Goal: Connect with others: Connect with others

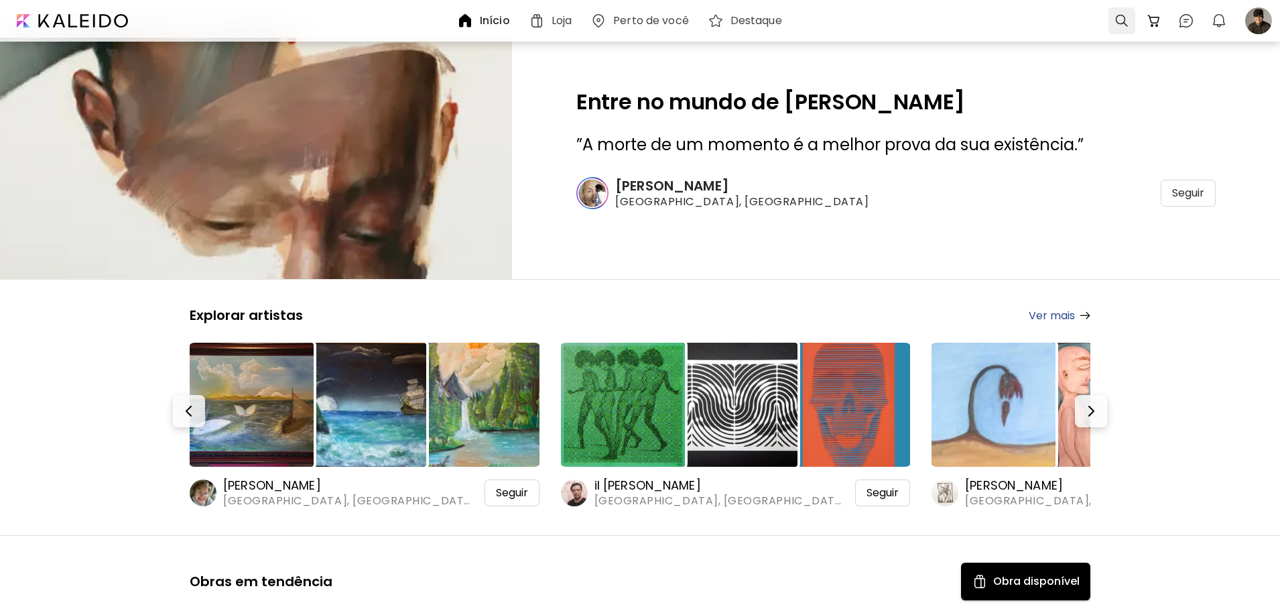
click at [1116, 19] on div at bounding box center [1122, 20] width 27 height 27
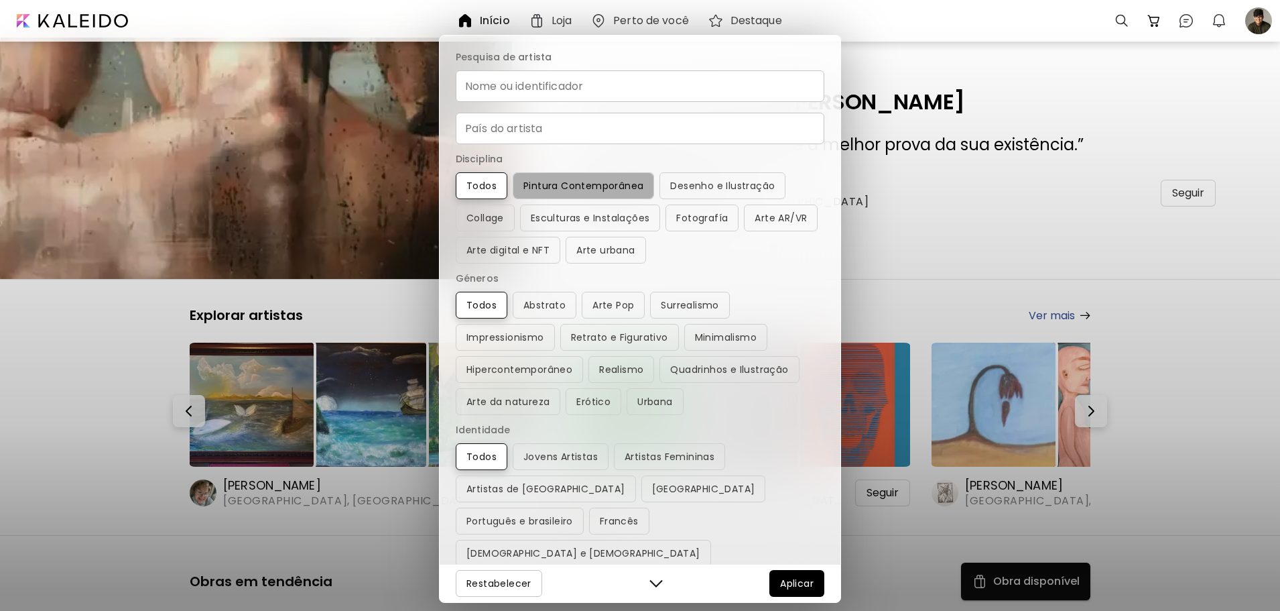
click at [599, 186] on span "Pintura Contemporânea" at bounding box center [584, 186] width 120 height 16
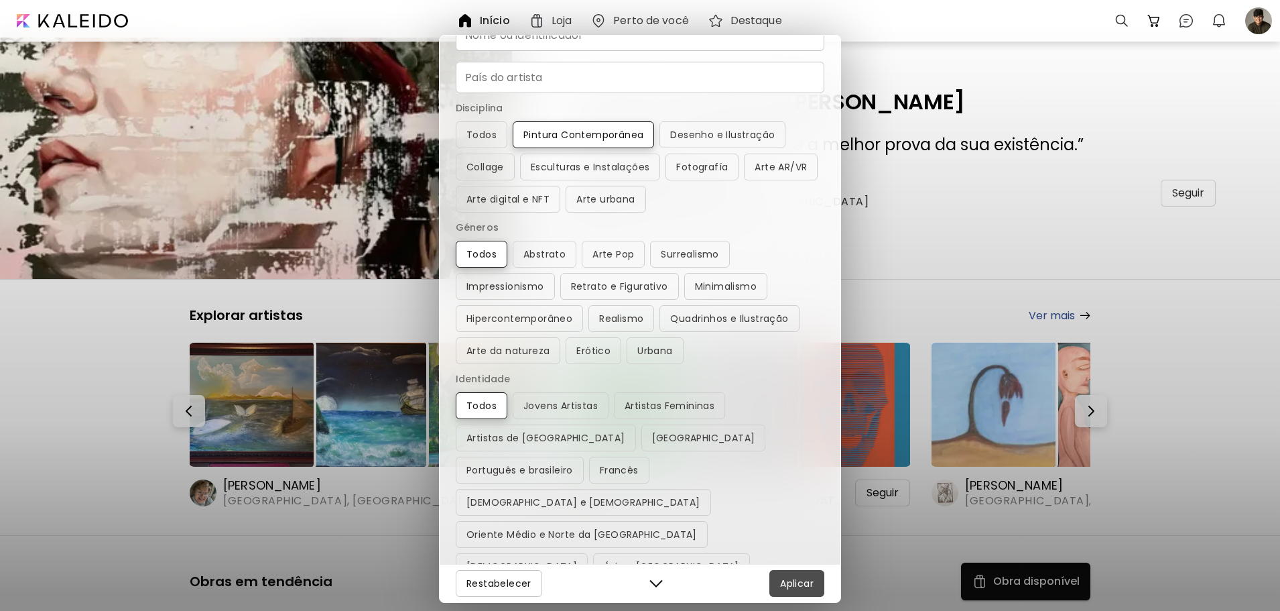
click at [799, 583] on span "Aplicar" at bounding box center [797, 583] width 34 height 16
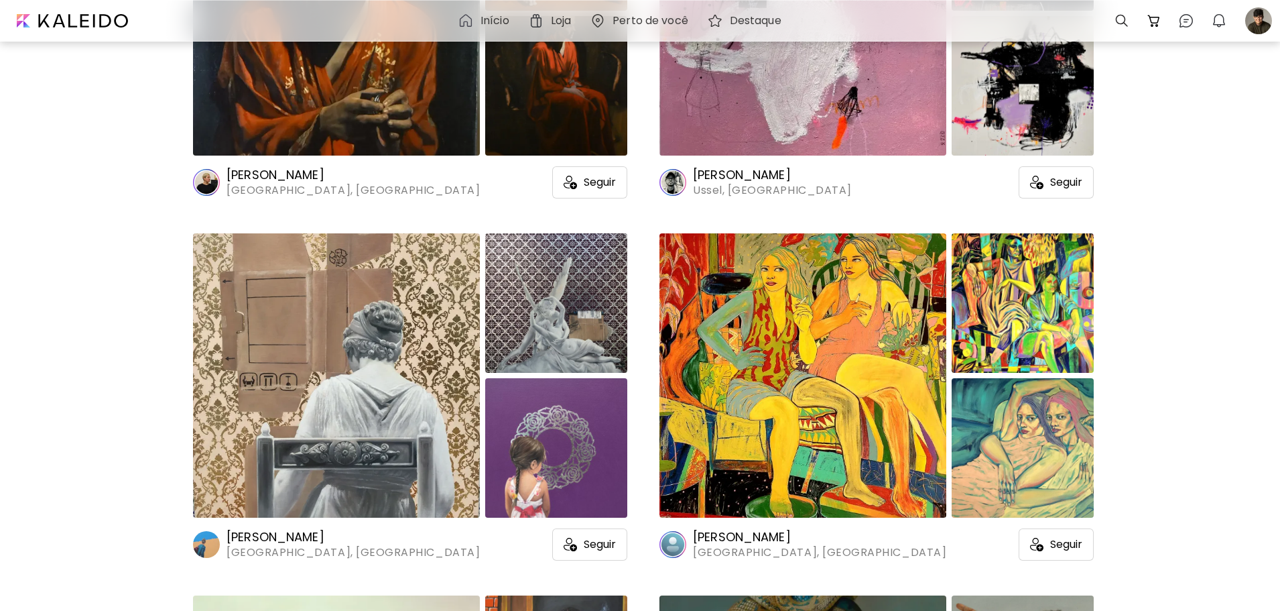
scroll to position [1743, 0]
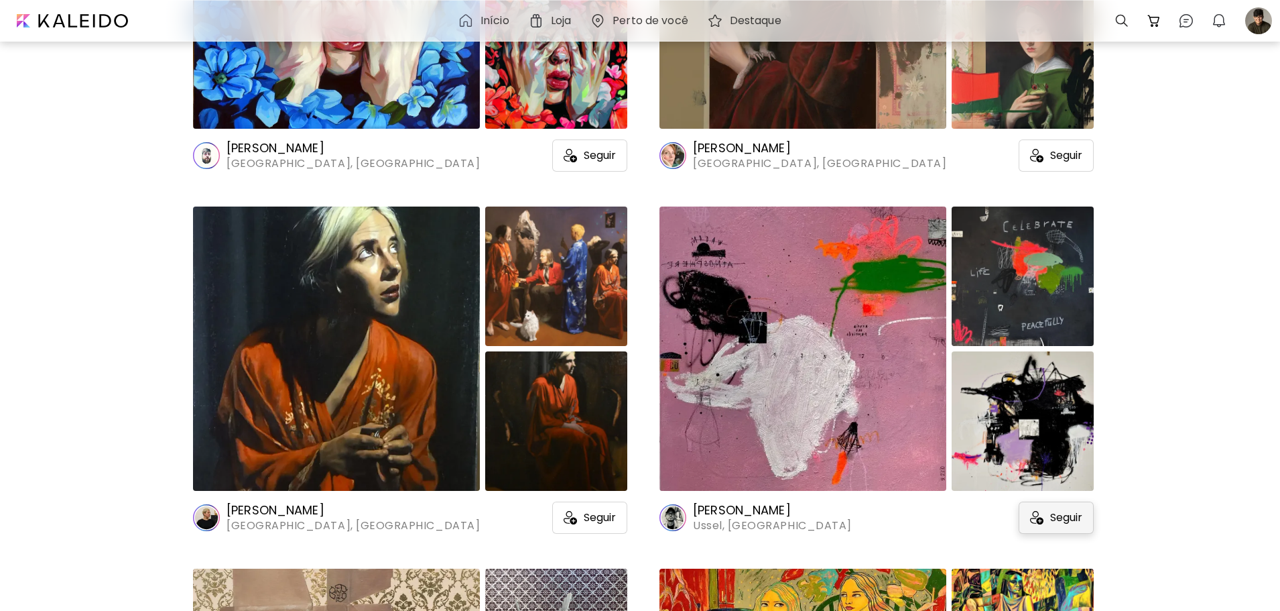
click at [1034, 515] on img at bounding box center [1036, 517] width 13 height 13
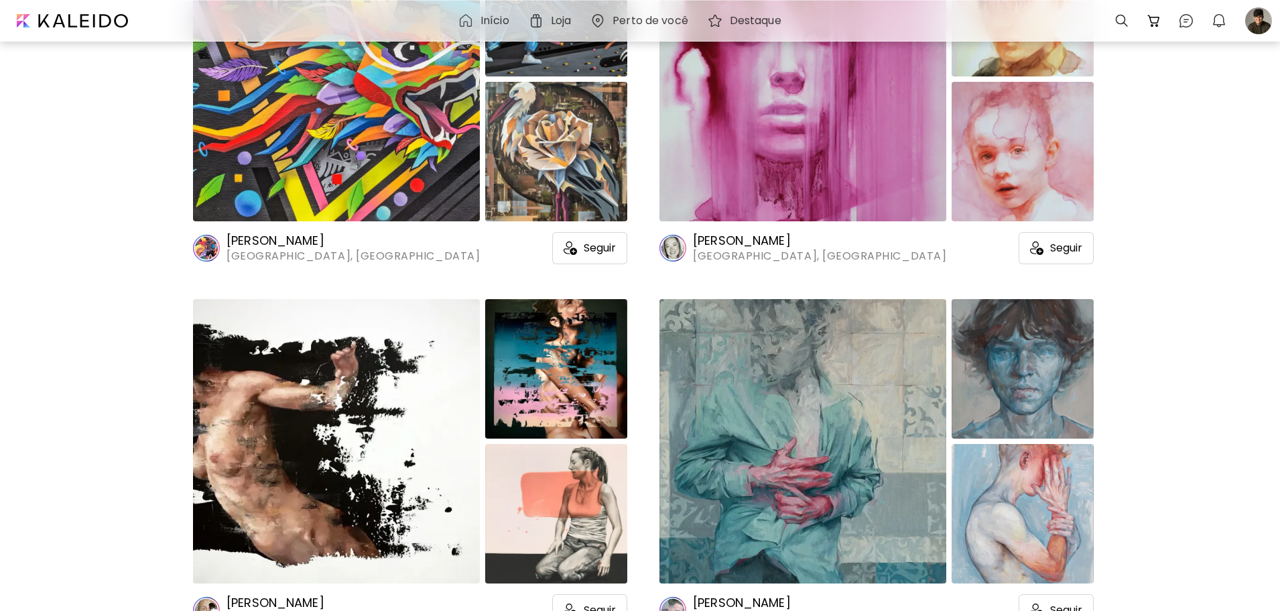
scroll to position [3620, 0]
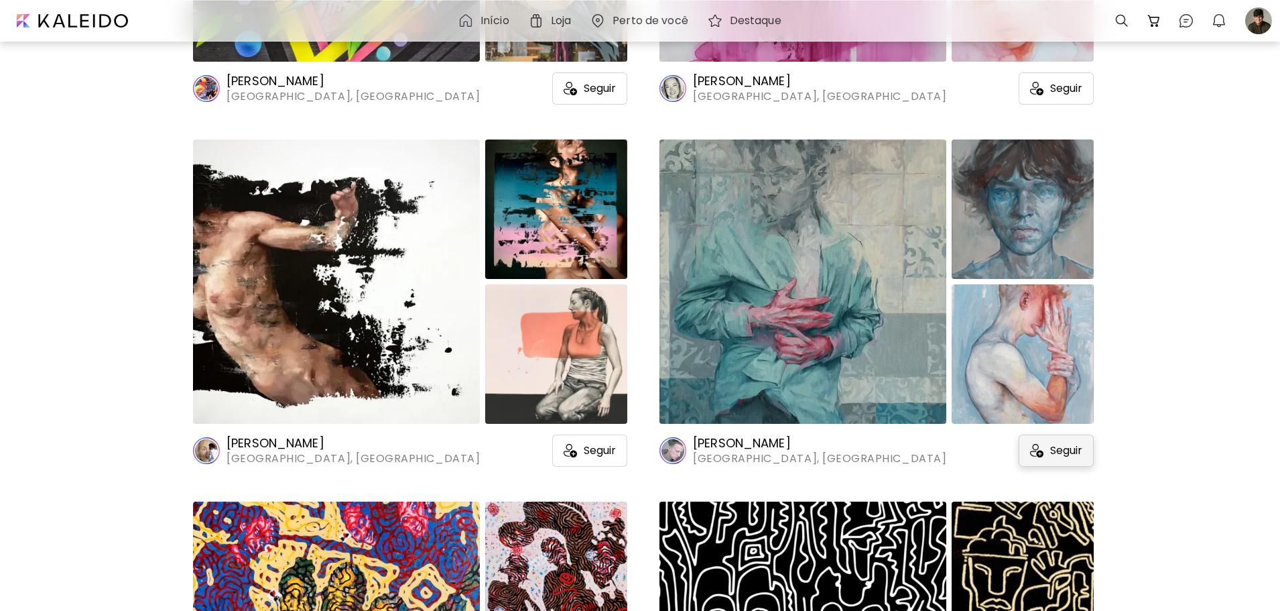
click at [1042, 450] on div "Seguir" at bounding box center [1056, 450] width 75 height 32
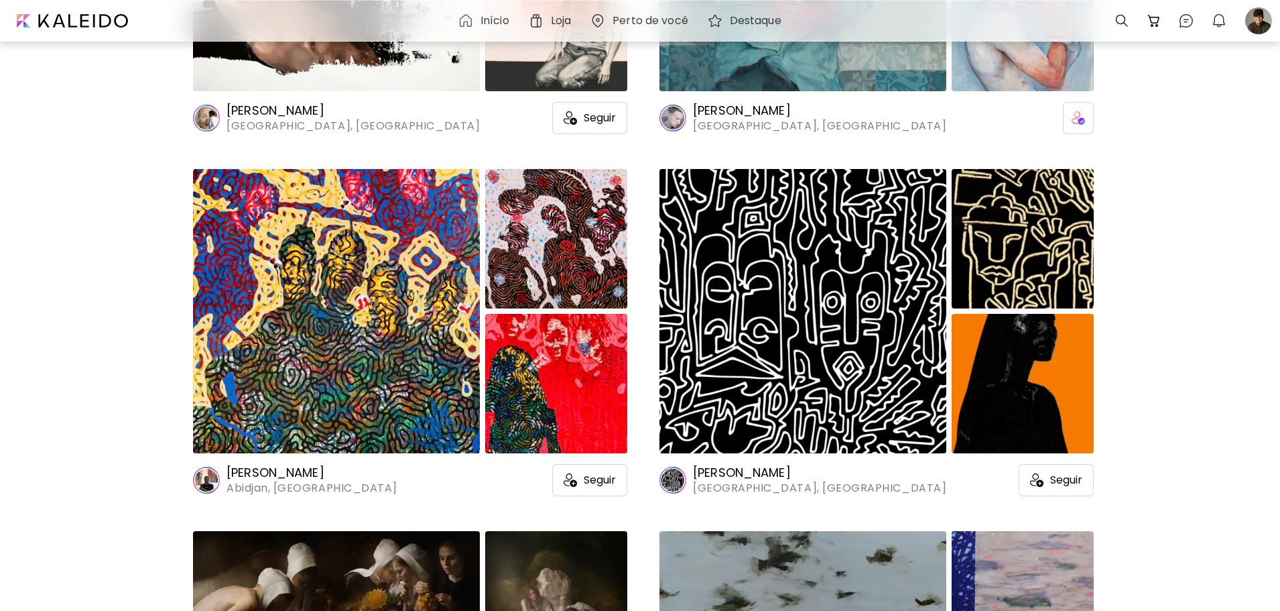
scroll to position [3955, 0]
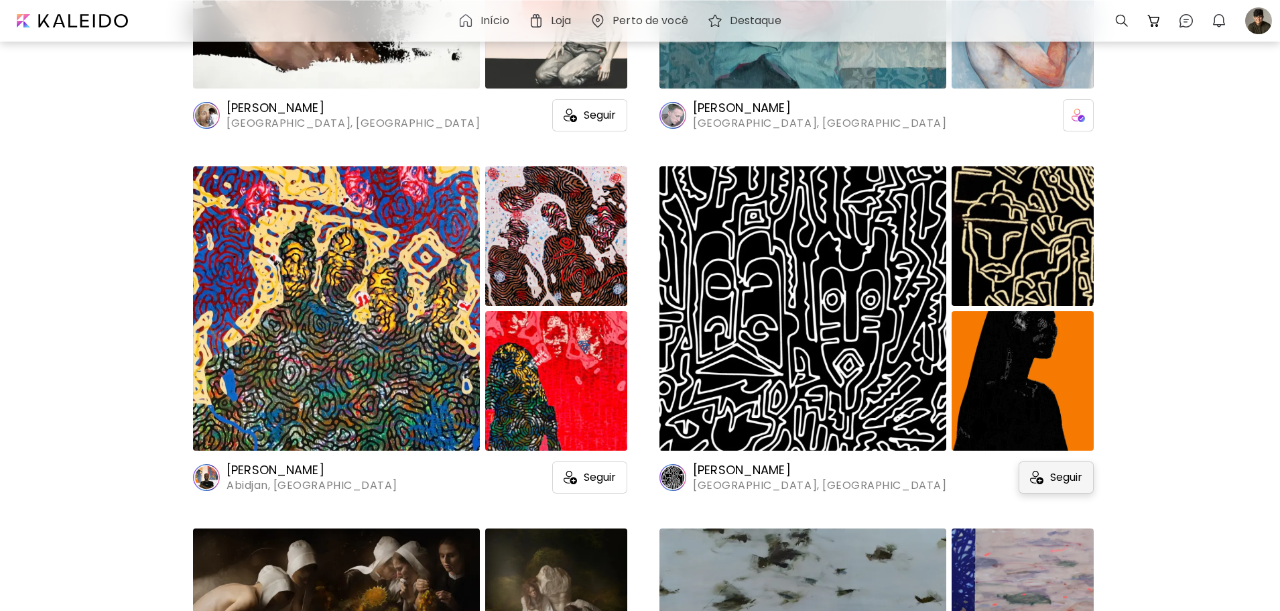
click at [1051, 473] on span "Seguir" at bounding box center [1066, 477] width 32 height 13
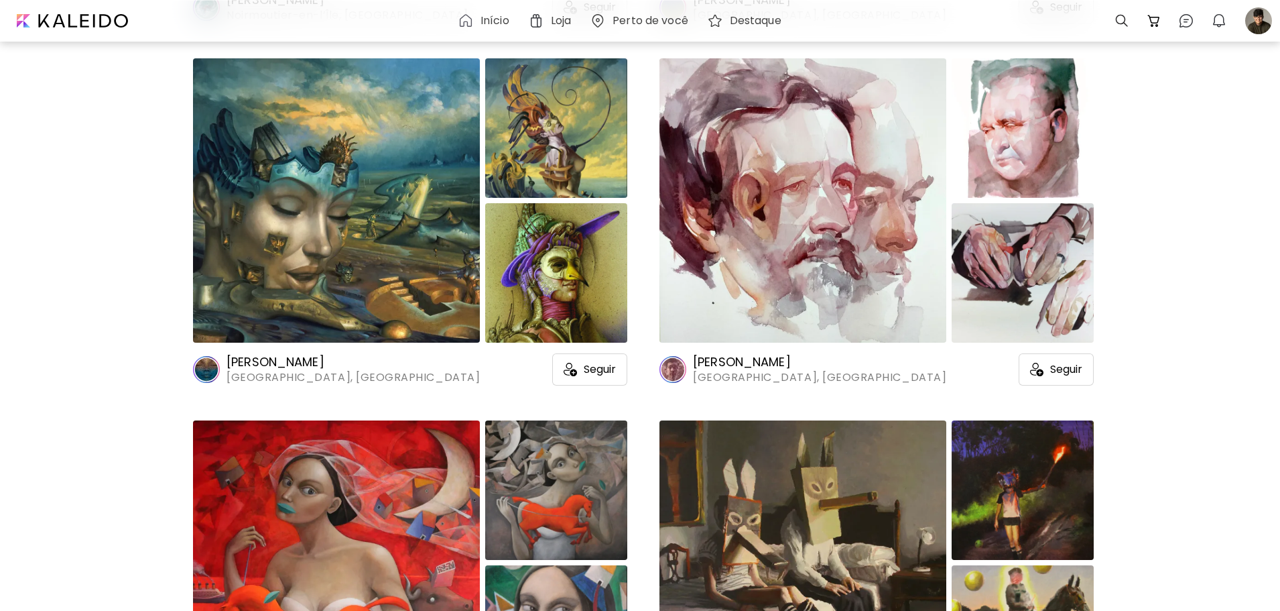
scroll to position [6234, 0]
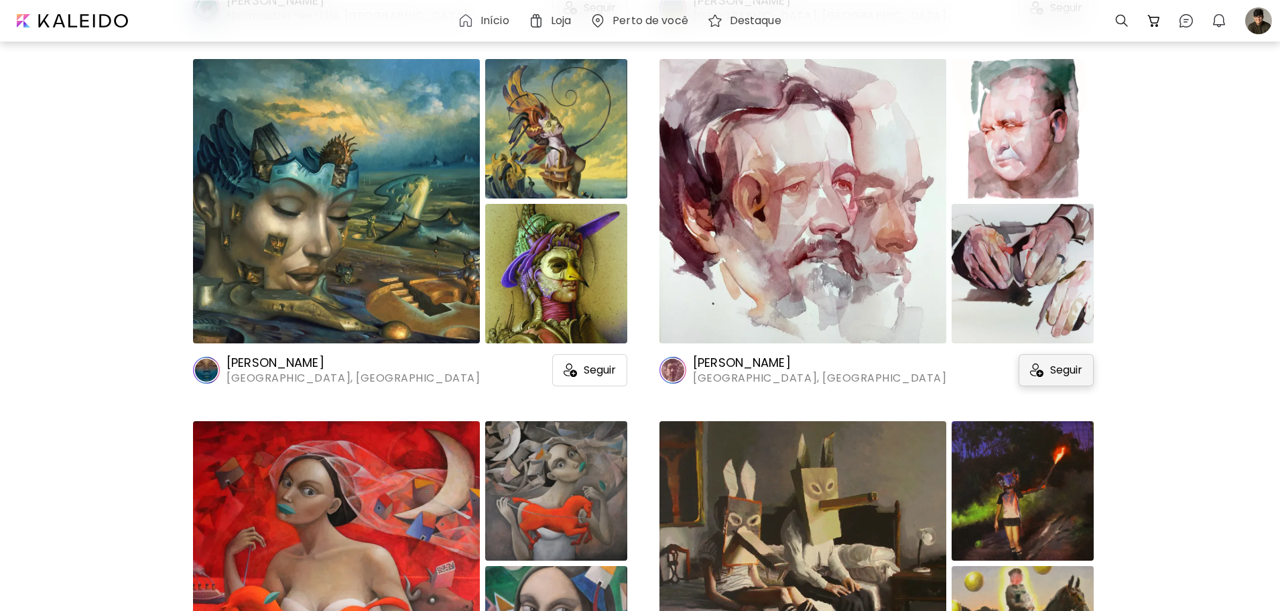
click at [1072, 354] on div "Seguir" at bounding box center [1056, 370] width 75 height 32
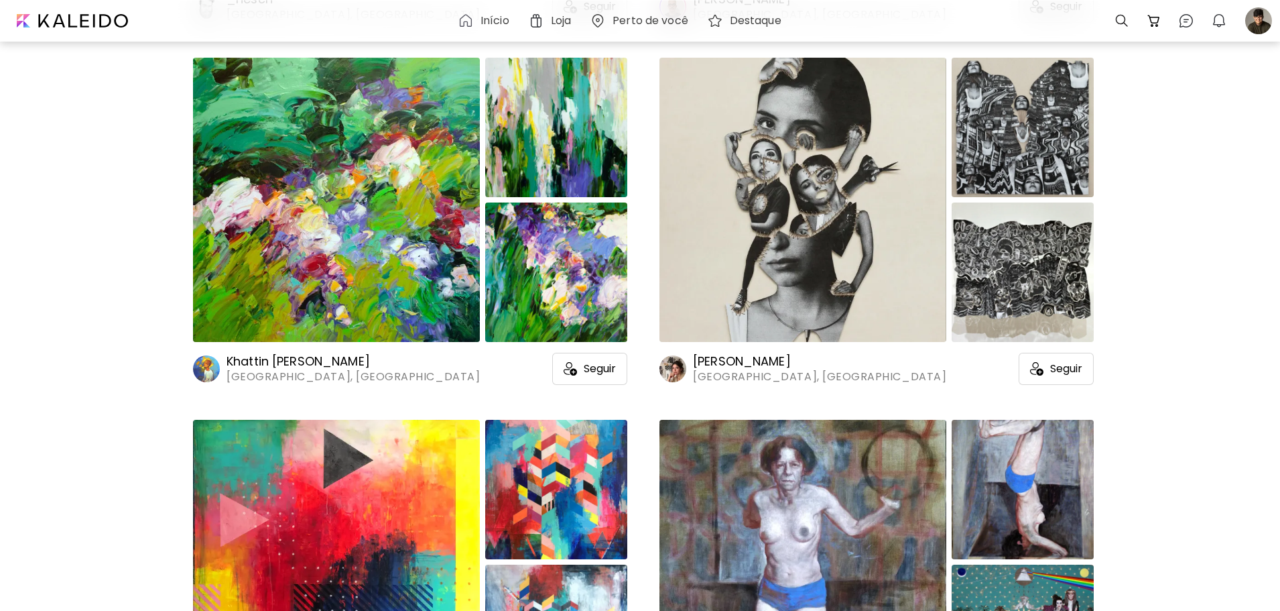
scroll to position [8245, 0]
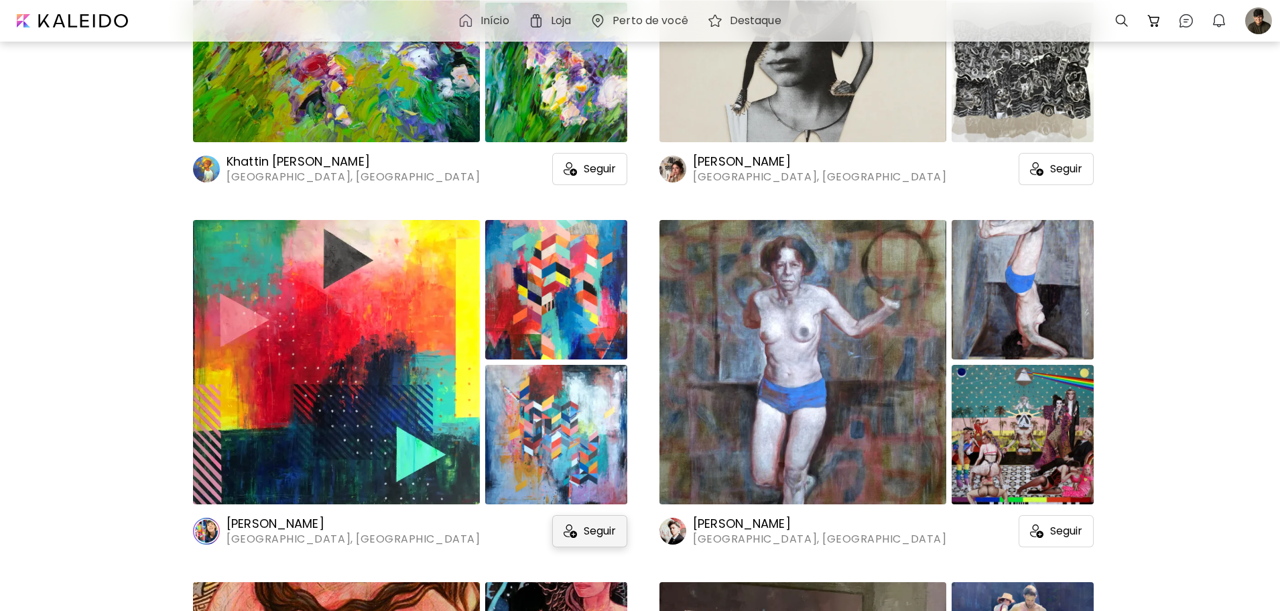
click at [571, 527] on img at bounding box center [570, 530] width 13 height 13
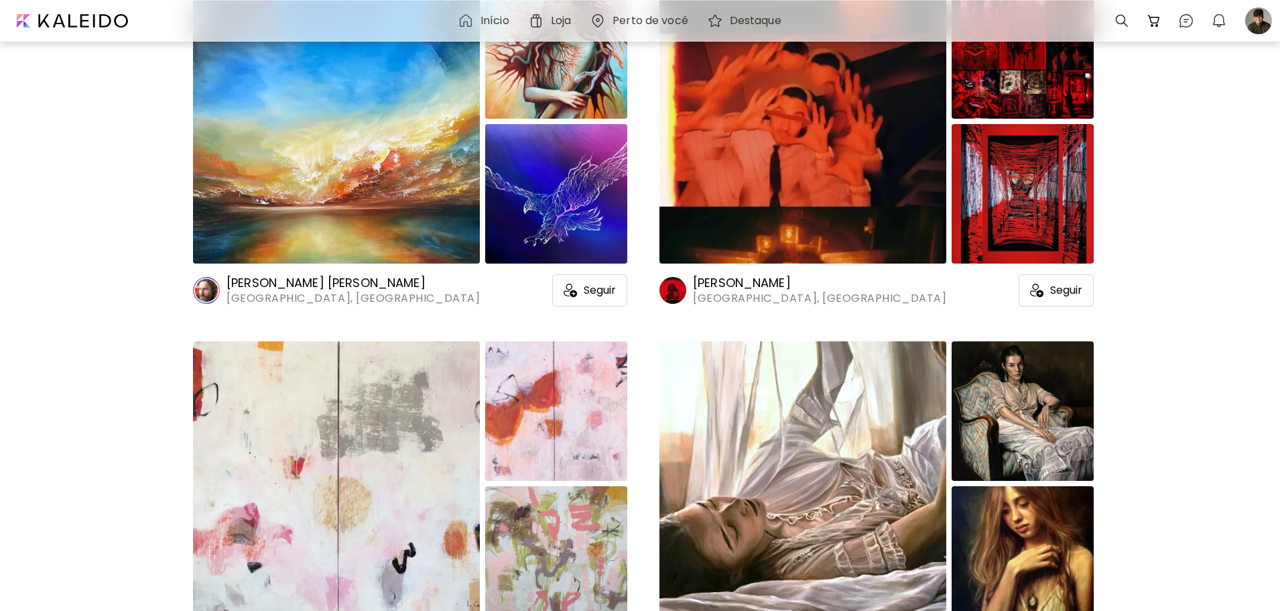
scroll to position [10189, 0]
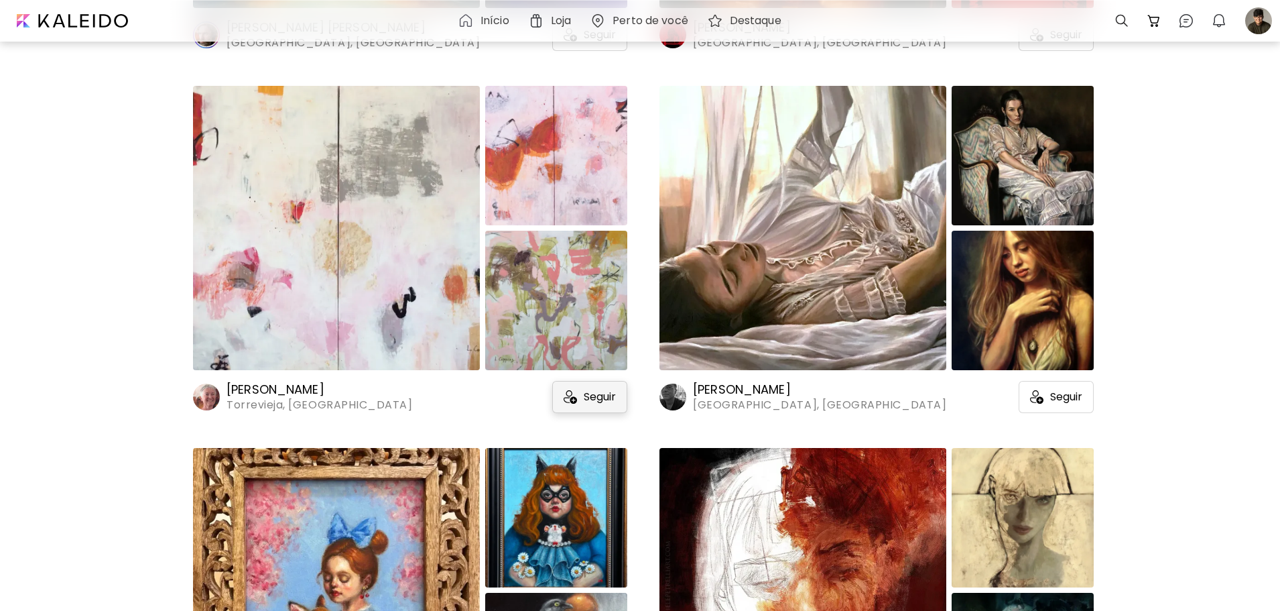
click at [620, 390] on div "Seguir" at bounding box center [589, 397] width 75 height 32
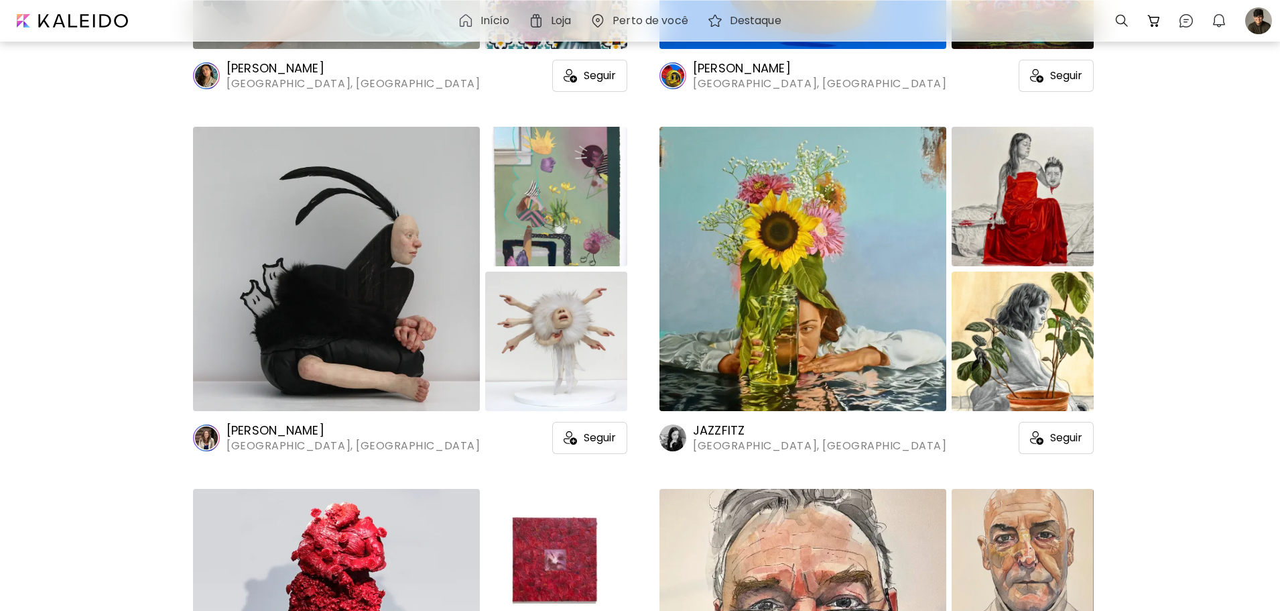
scroll to position [11865, 0]
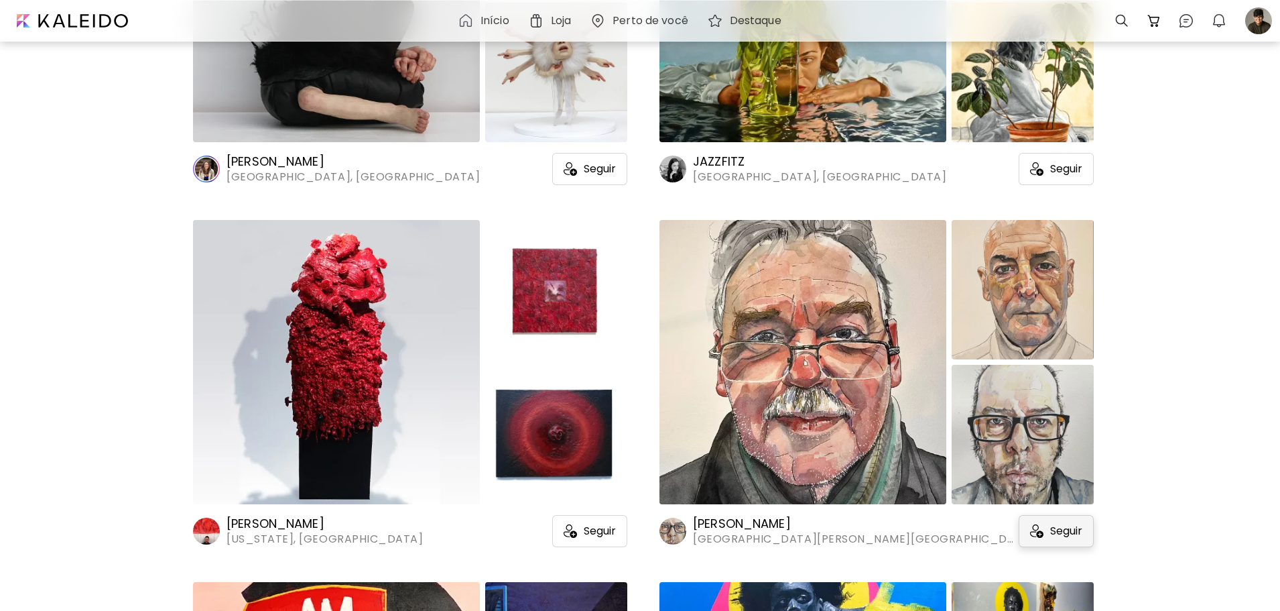
click at [1060, 543] on div "Seguir" at bounding box center [1056, 531] width 75 height 32
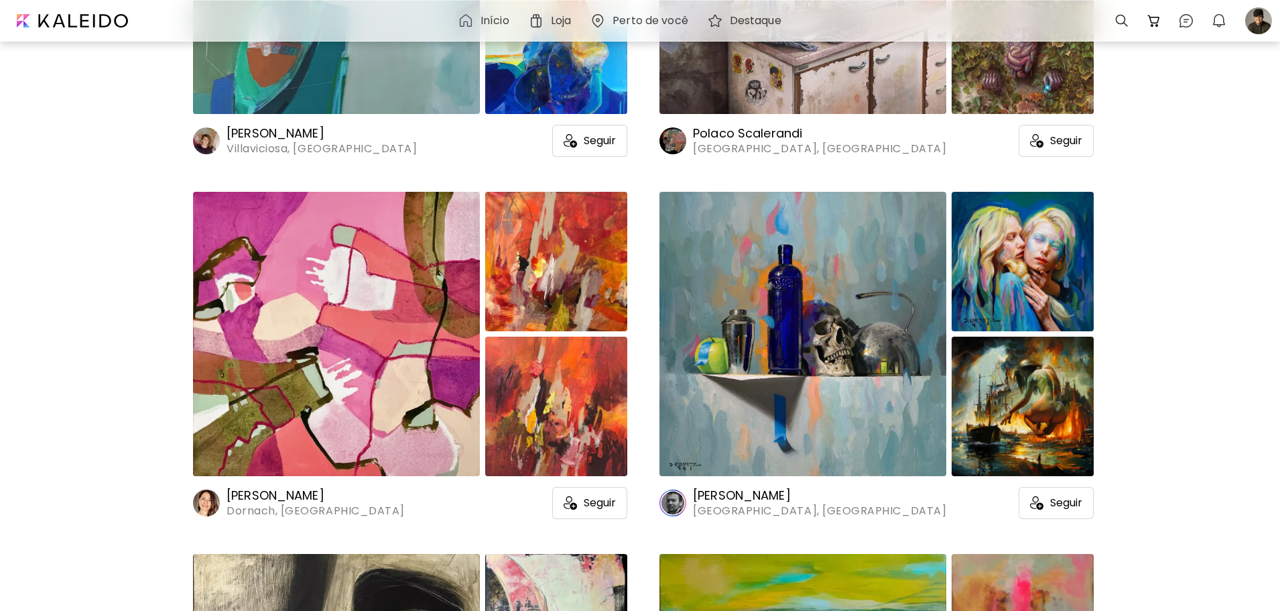
scroll to position [13340, 0]
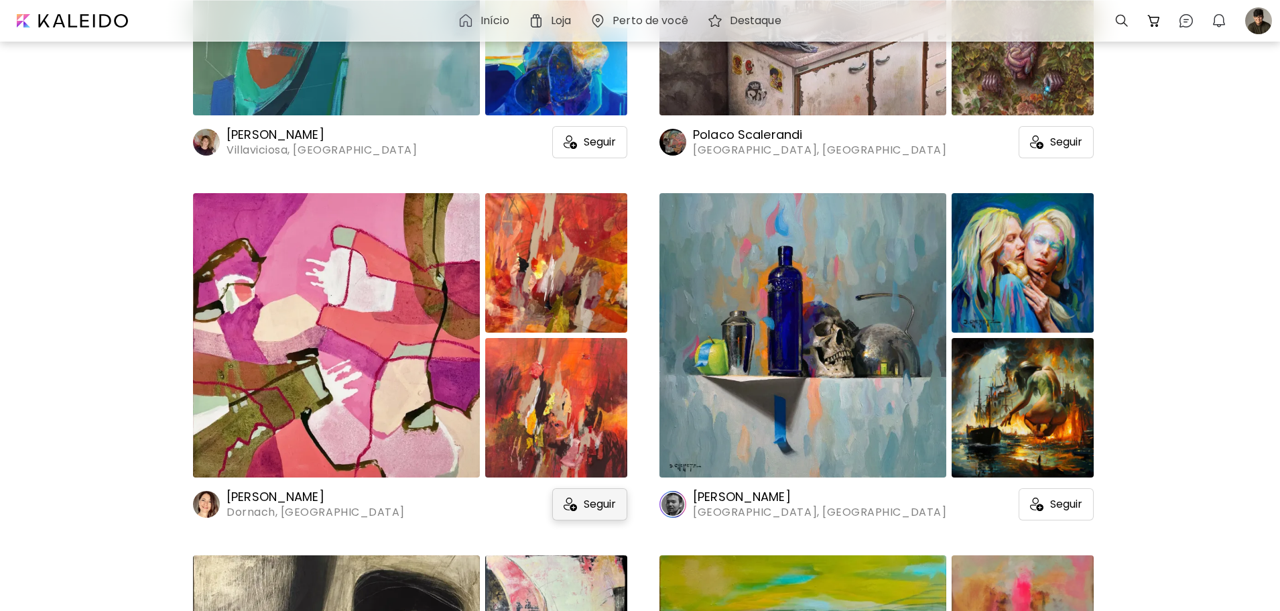
click at [607, 498] on span "Seguir" at bounding box center [600, 503] width 32 height 13
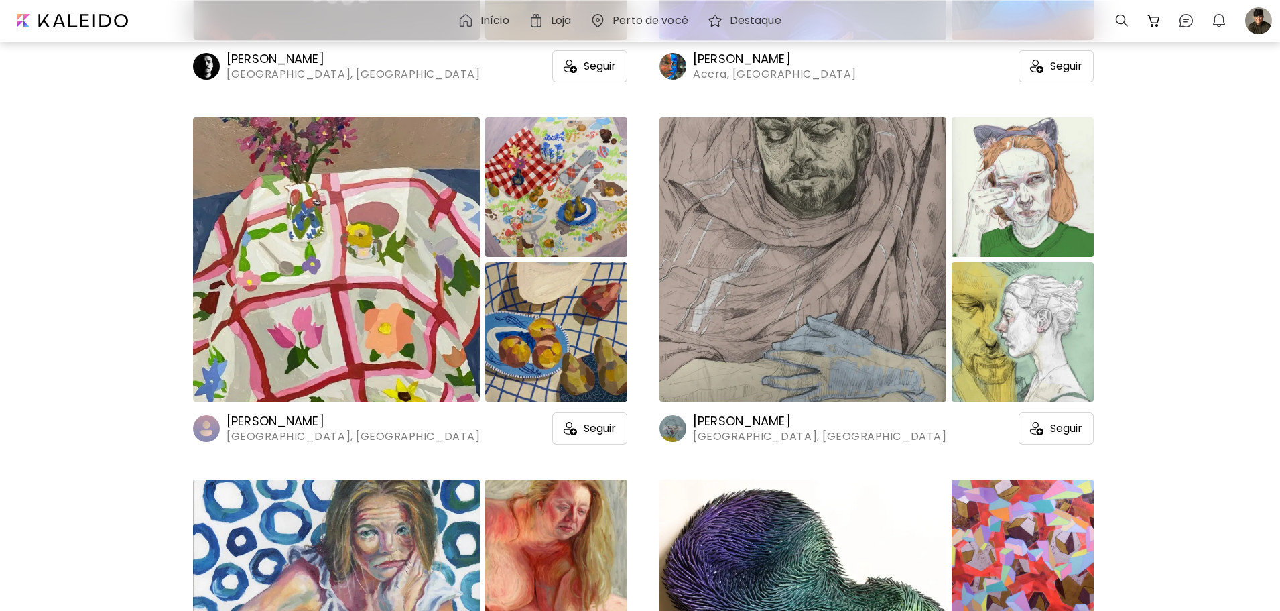
scroll to position [28288, 0]
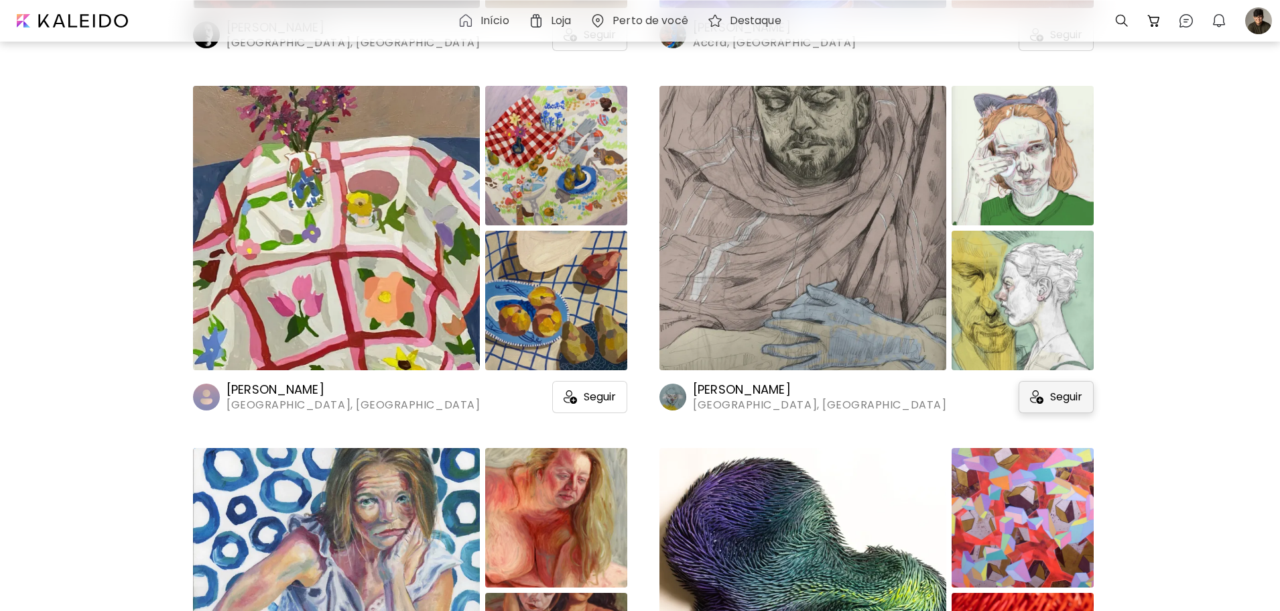
click at [1067, 402] on span "Seguir" at bounding box center [1066, 396] width 32 height 13
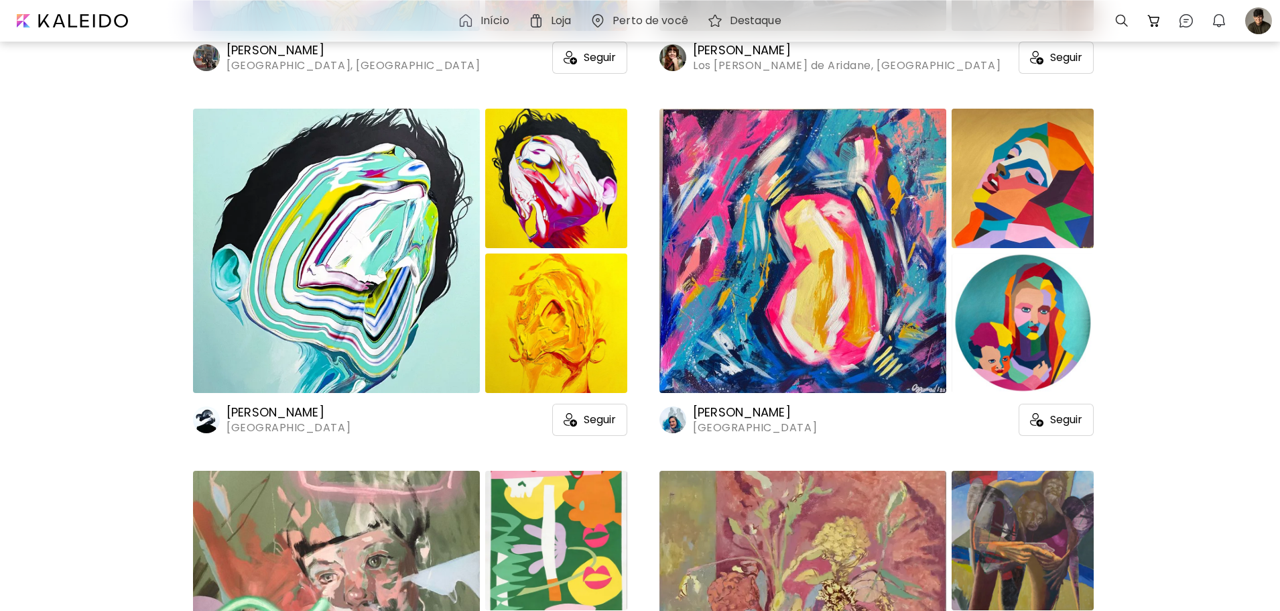
scroll to position [37338, 0]
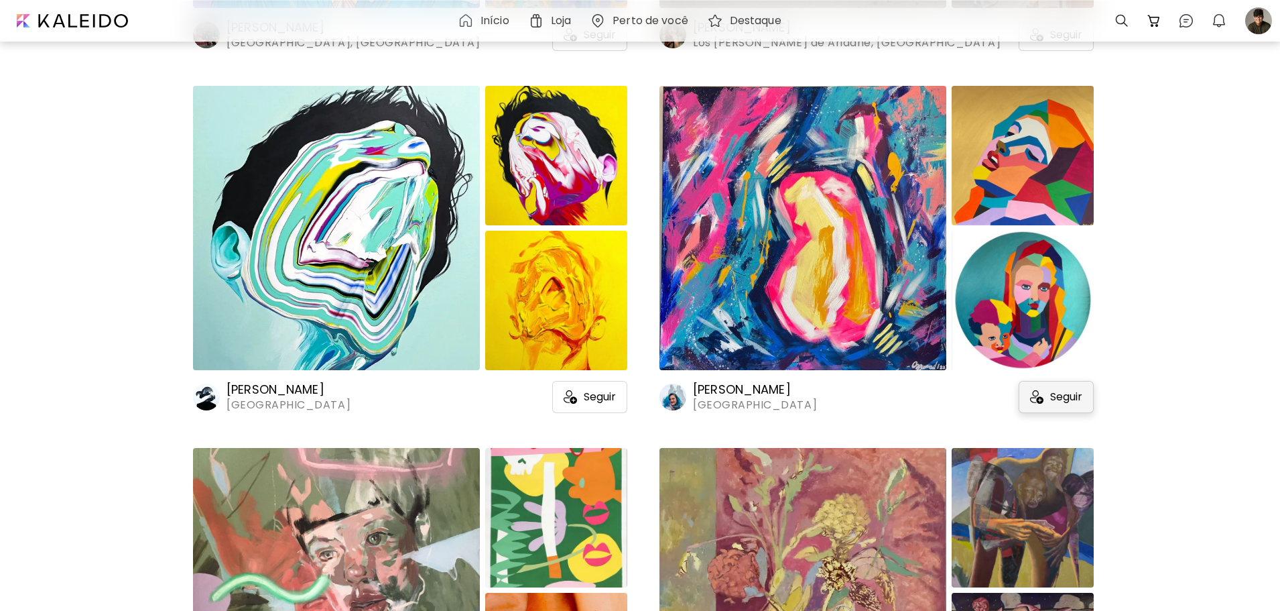
click at [1043, 388] on div "Seguir" at bounding box center [1056, 397] width 75 height 32
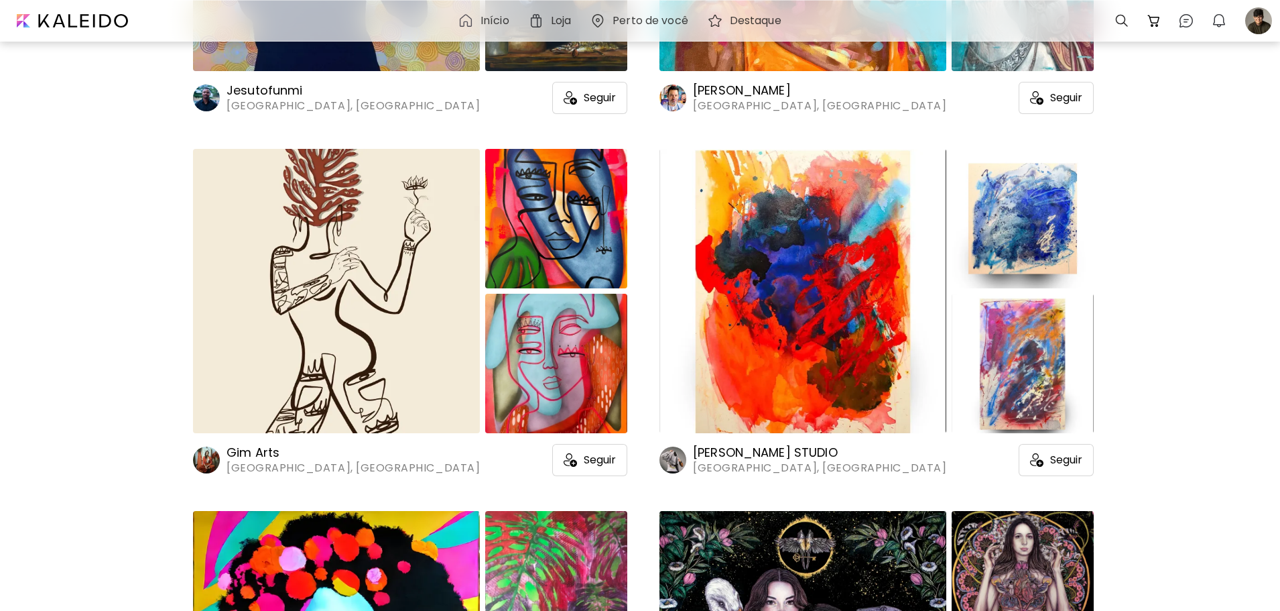
scroll to position [38746, 0]
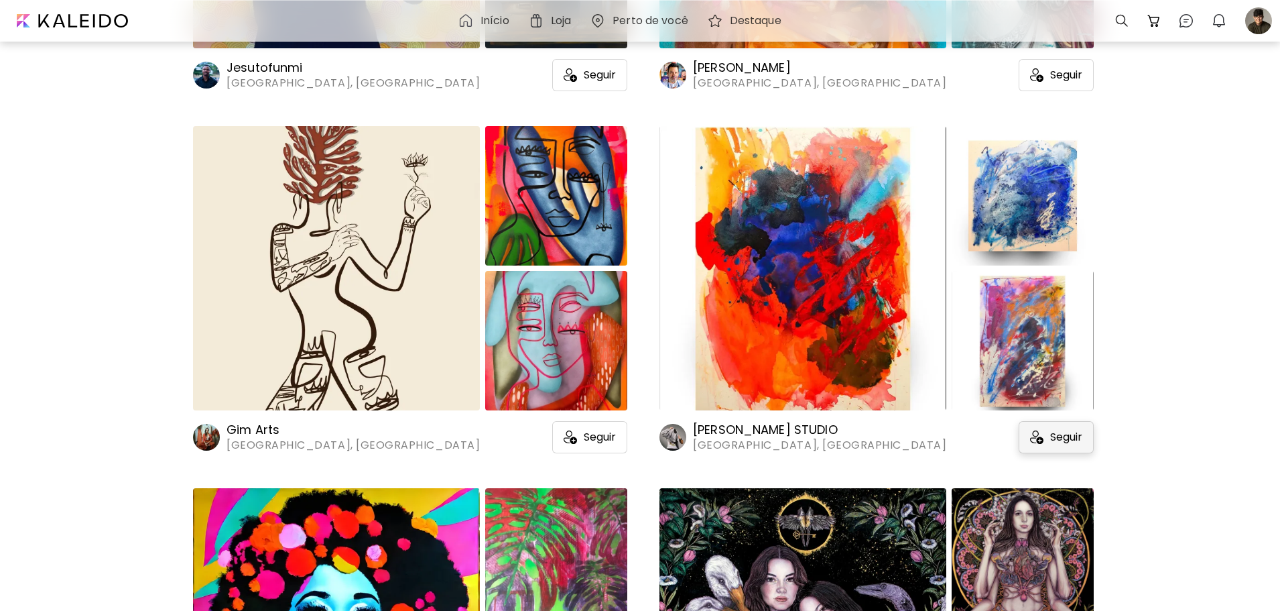
click at [1069, 443] on span "Seguir" at bounding box center [1066, 436] width 32 height 13
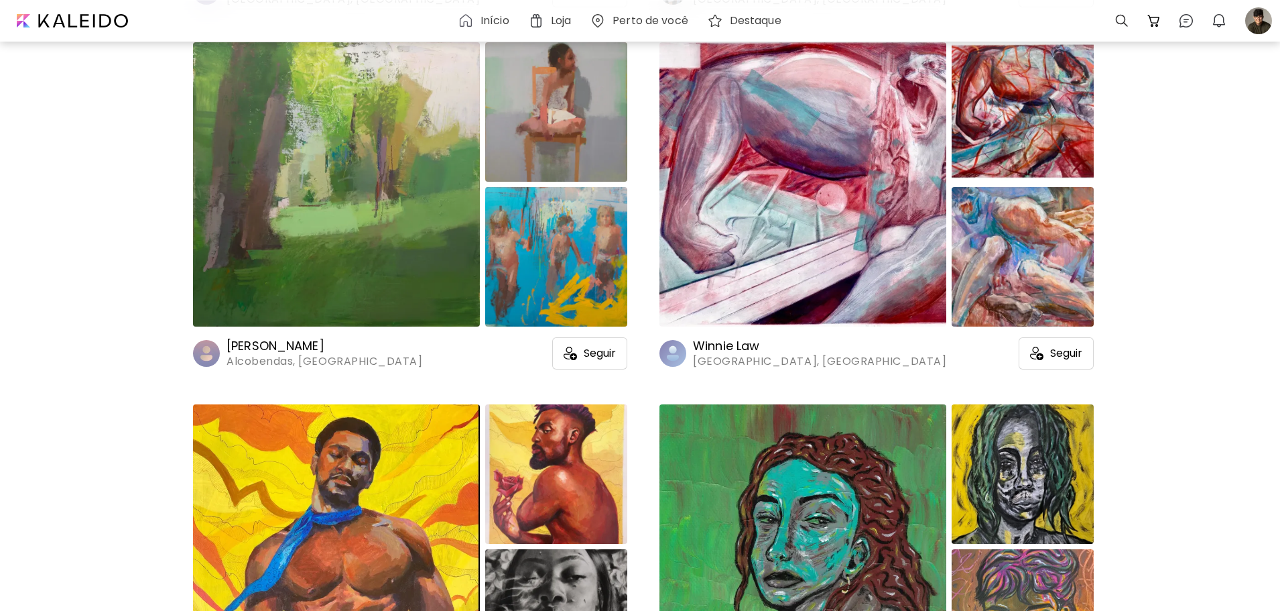
scroll to position [43907, 0]
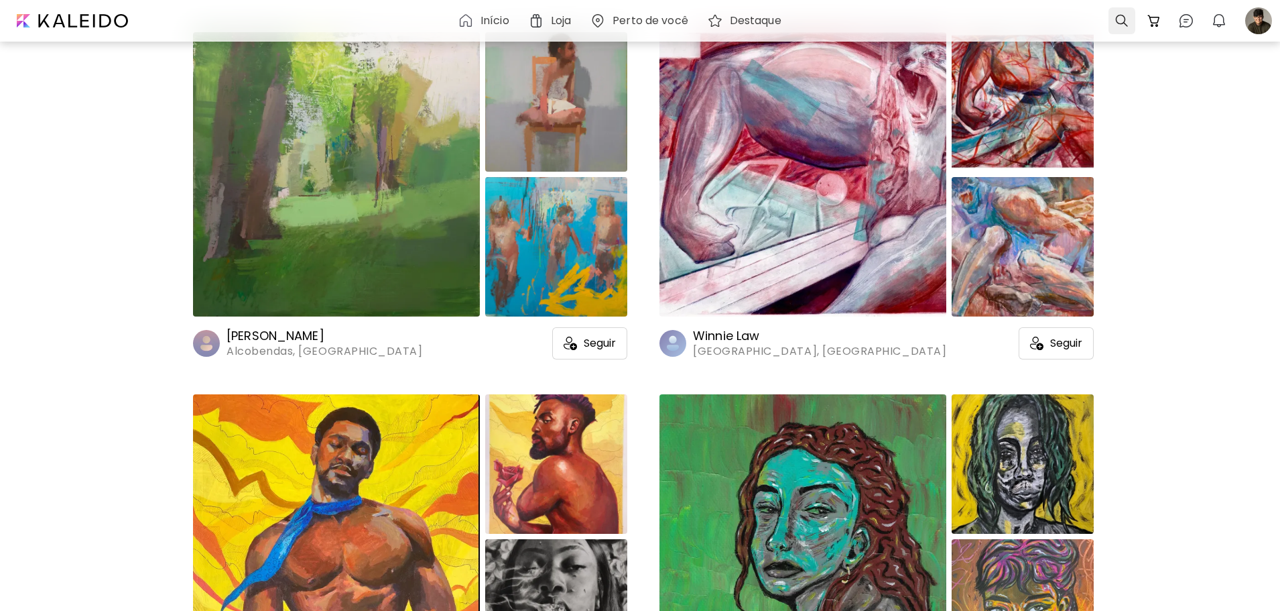
click at [1125, 21] on div at bounding box center [1122, 20] width 27 height 27
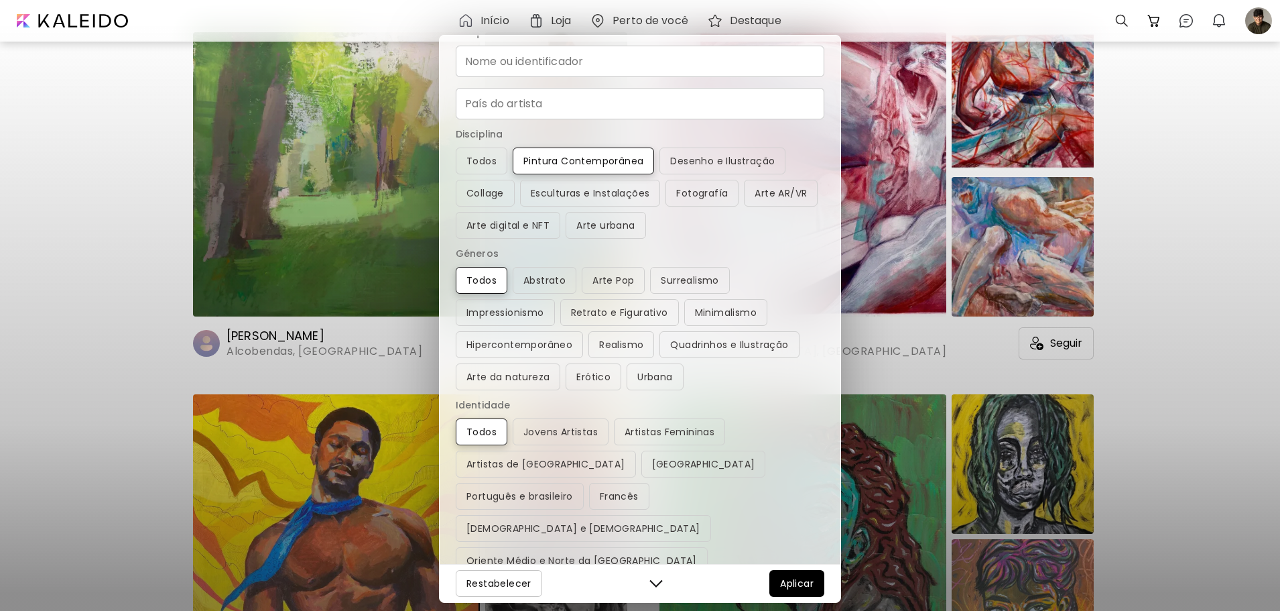
scroll to position [0, 0]
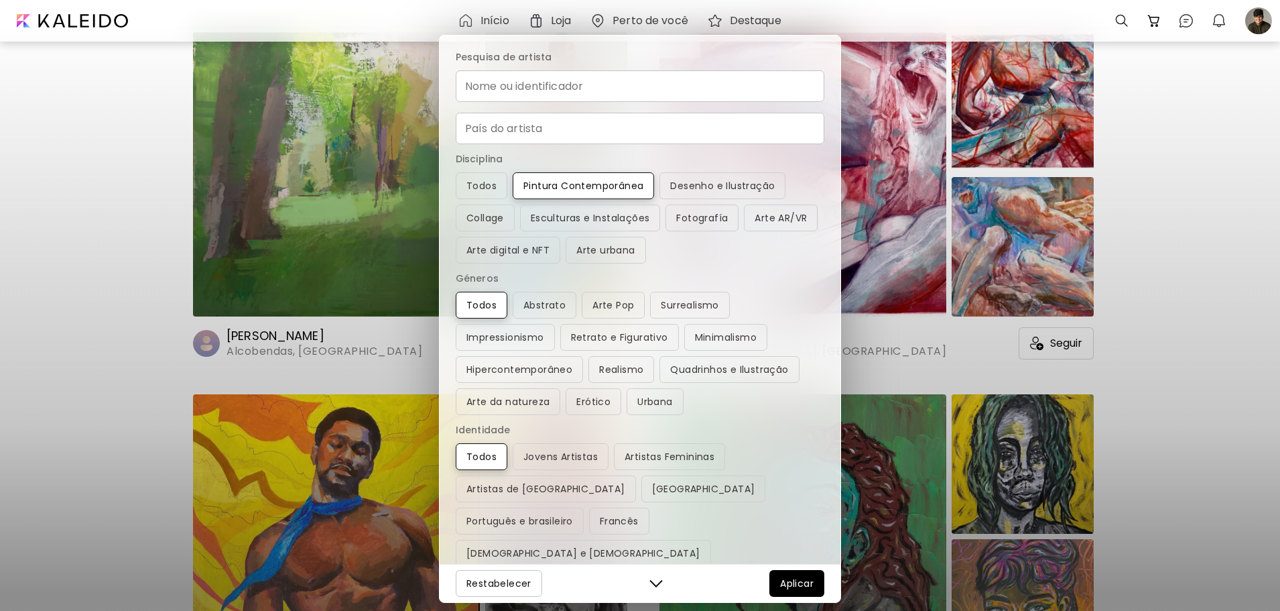
click at [581, 86] on input "Nome ou identificador" at bounding box center [640, 86] width 369 height 32
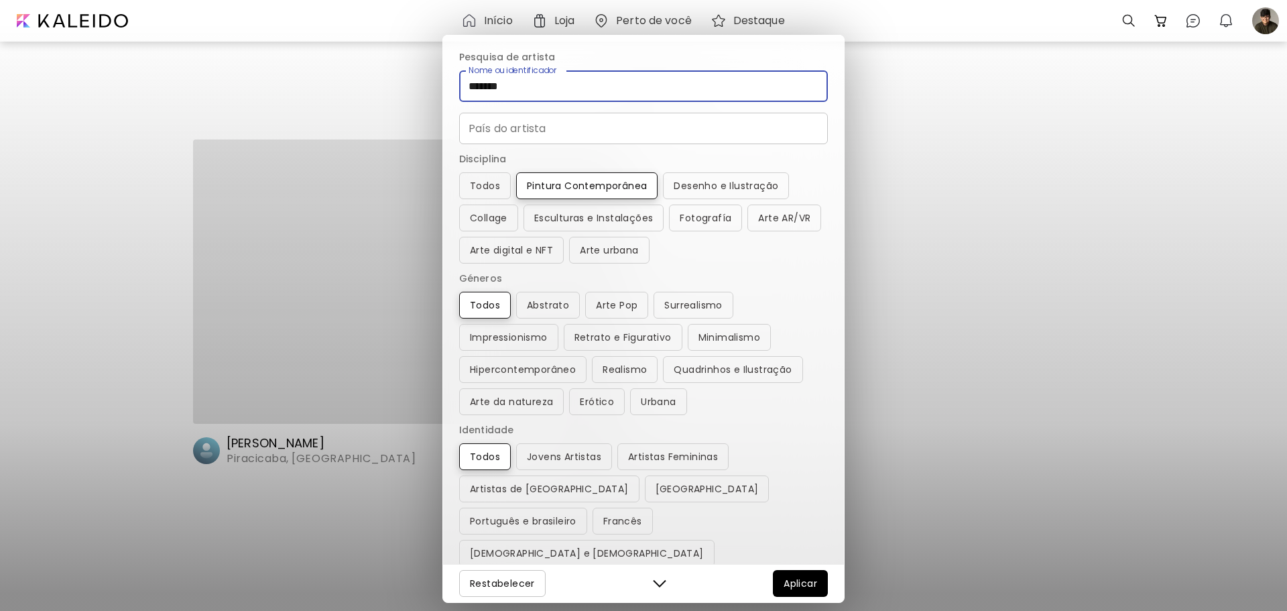
type input "********"
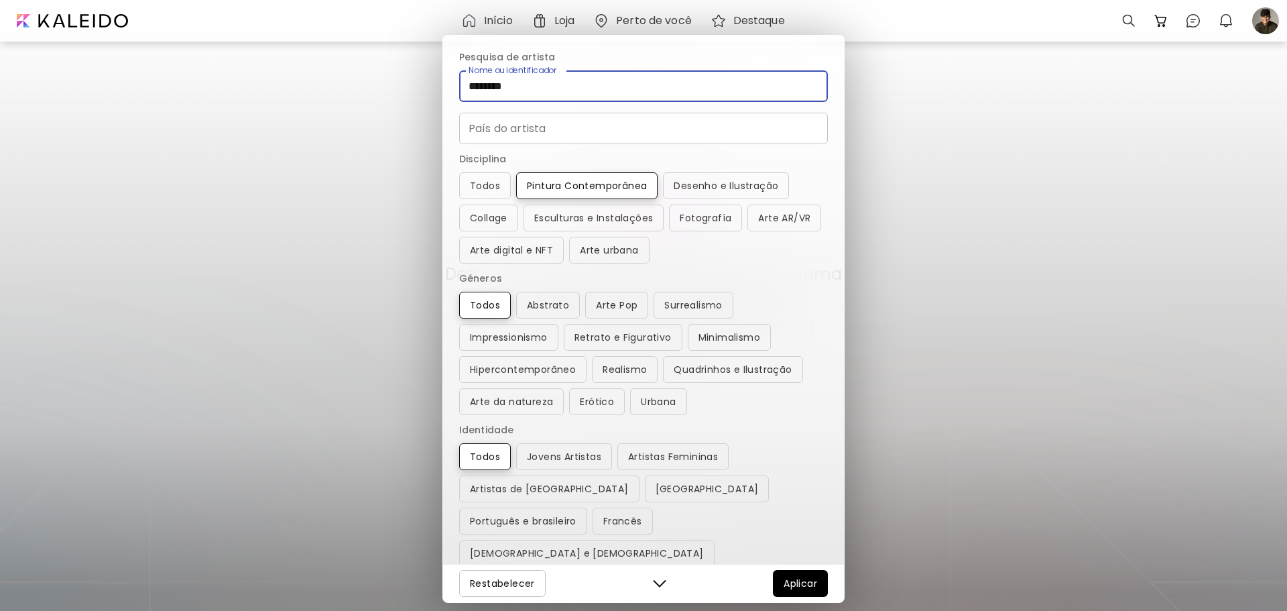
drag, startPoint x: 561, startPoint y: 90, endPoint x: 434, endPoint y: 78, distance: 127.9
click at [434, 78] on div "Pesquisa de artista Nome ou identificador ******** Nome ou identificador País d…" at bounding box center [643, 305] width 1287 height 611
click at [553, 244] on span "Arte digital e NFT" at bounding box center [511, 250] width 83 height 16
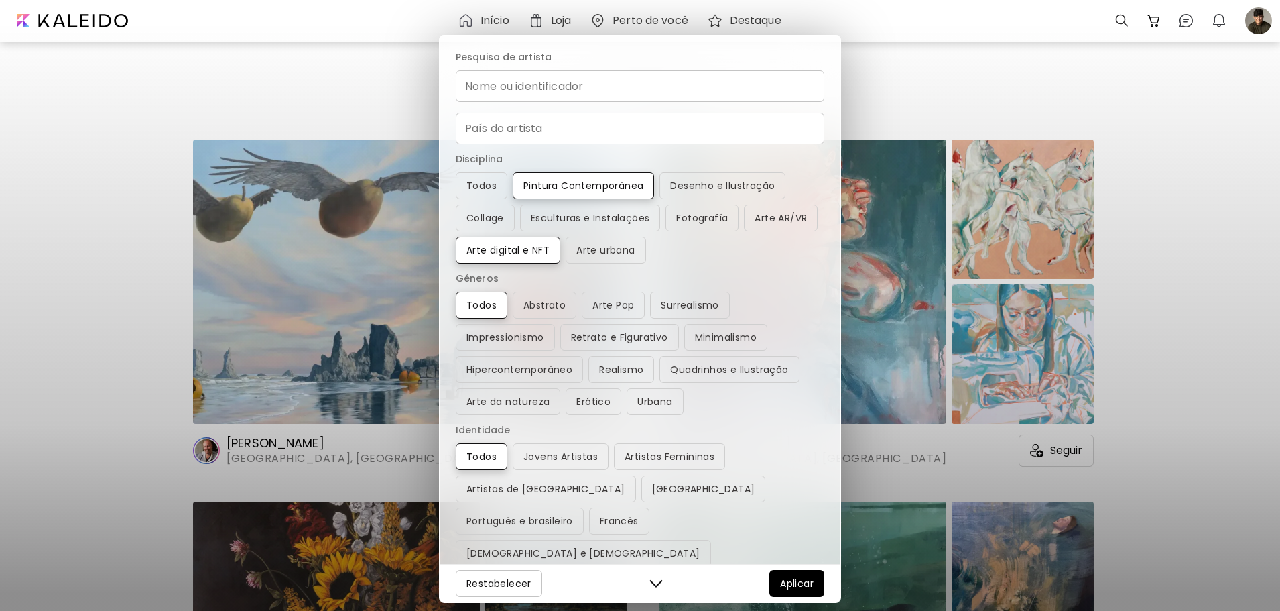
click at [1130, 291] on div "Pesquisa de artista Nome ou identificador Nome ou identificador País do artista…" at bounding box center [640, 305] width 1280 height 611
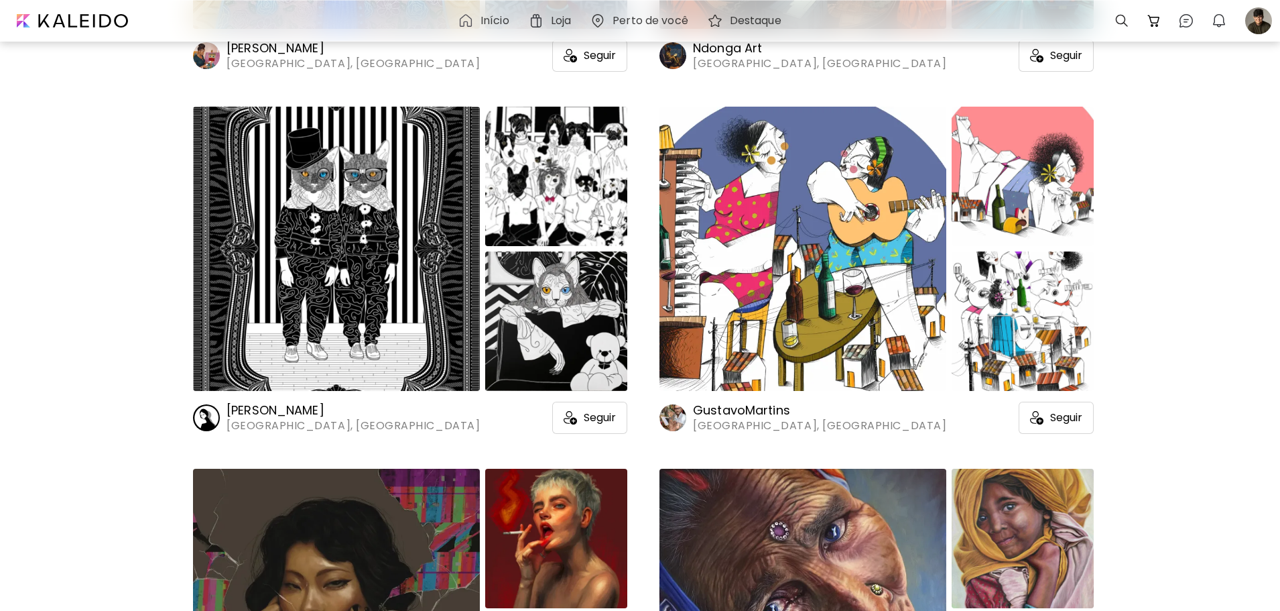
scroll to position [14882, 0]
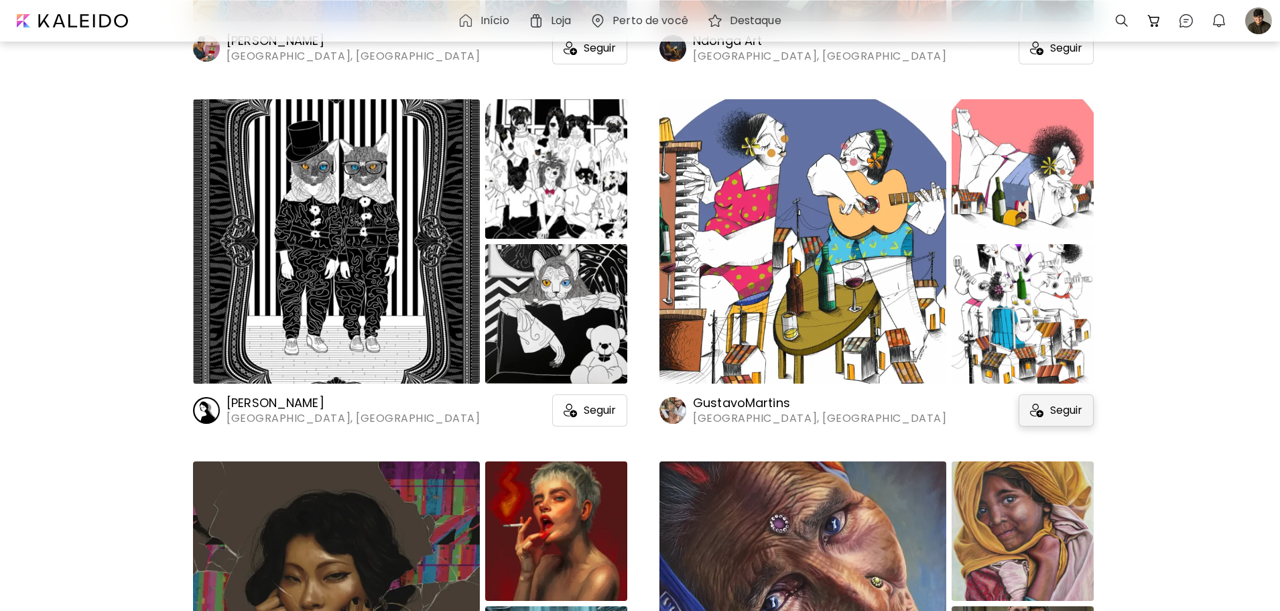
click at [1068, 412] on span "Seguir" at bounding box center [1066, 410] width 32 height 13
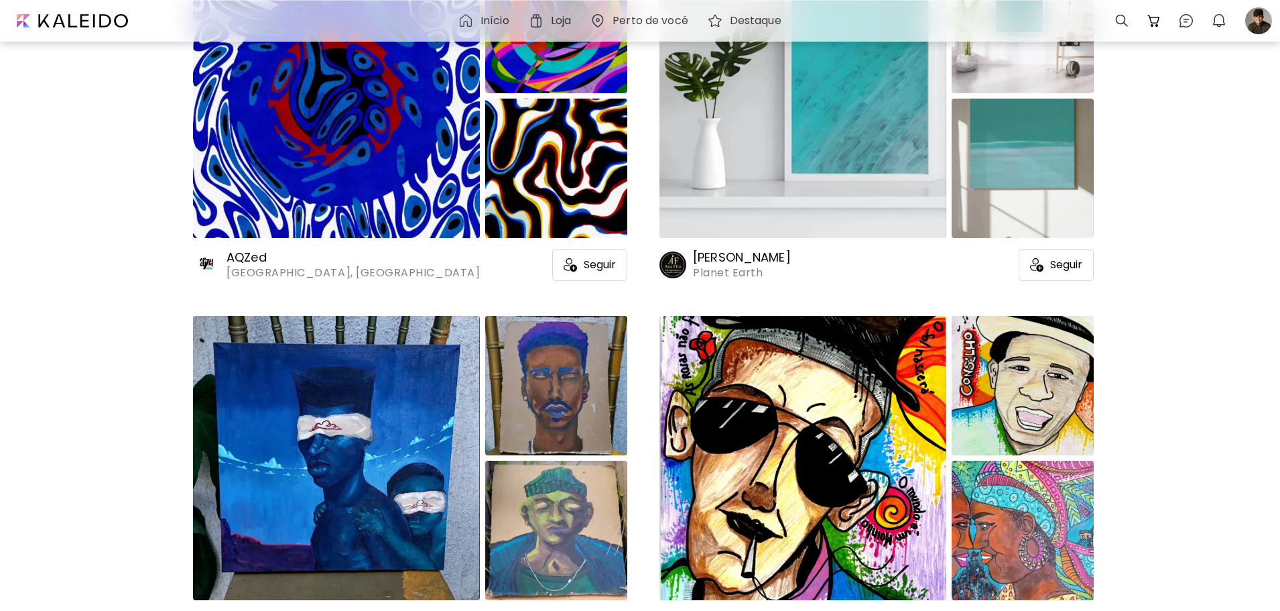
scroll to position [19909, 0]
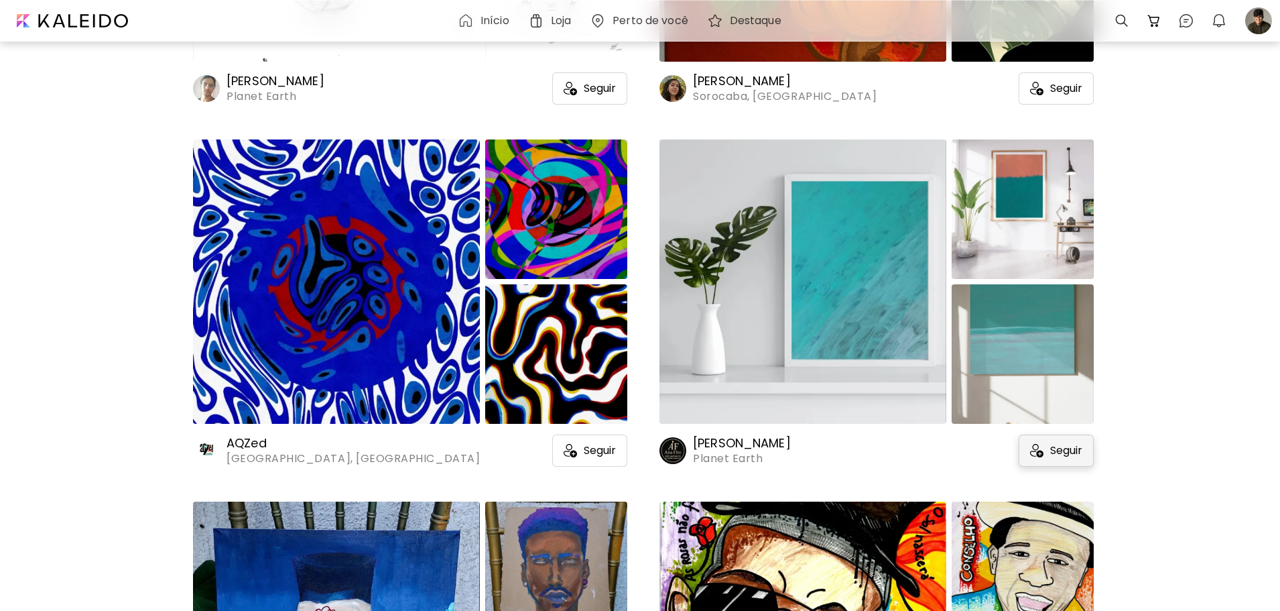
click at [1051, 451] on span "Seguir" at bounding box center [1066, 450] width 32 height 13
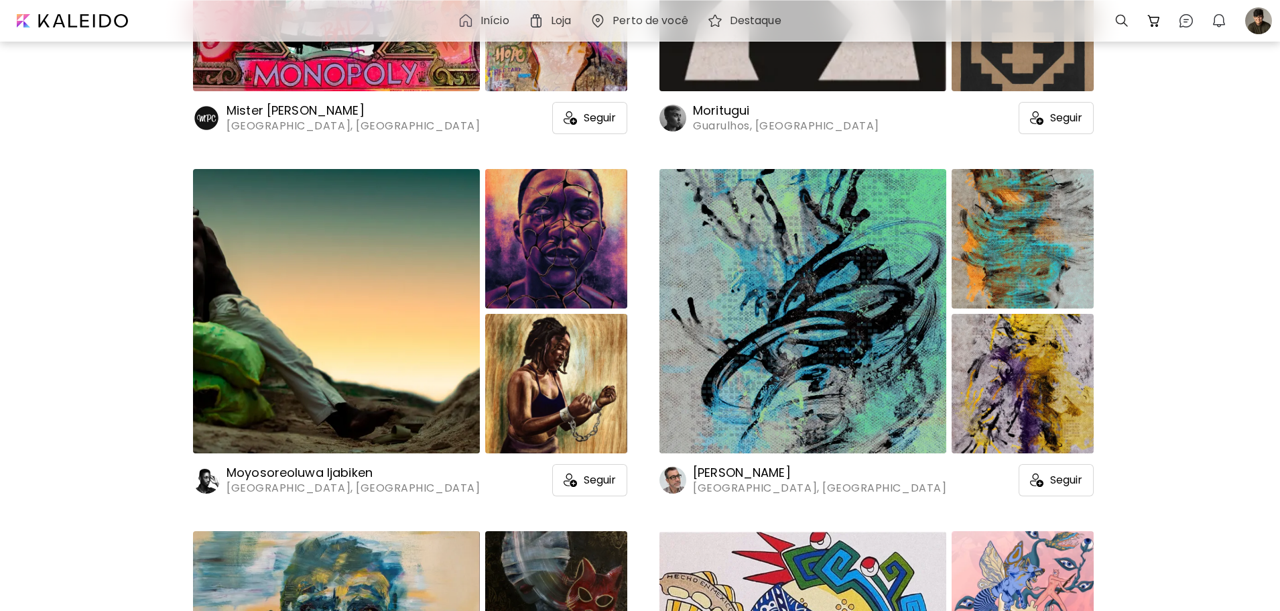
scroll to position [27484, 0]
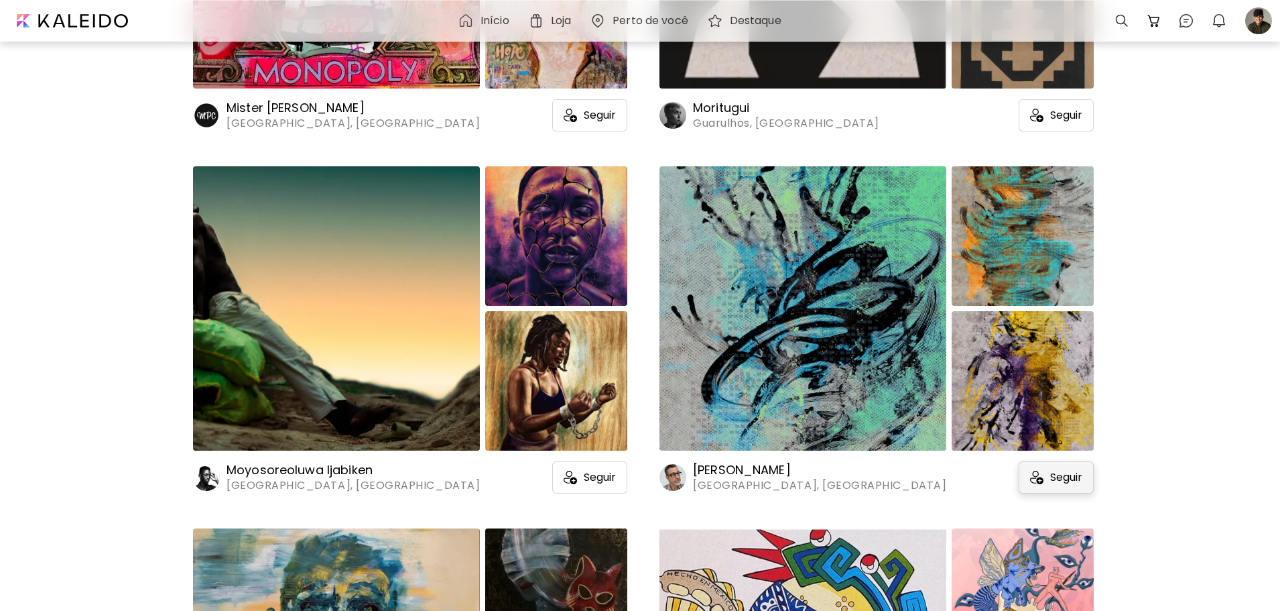
click at [1067, 472] on span "Seguir" at bounding box center [1066, 477] width 32 height 13
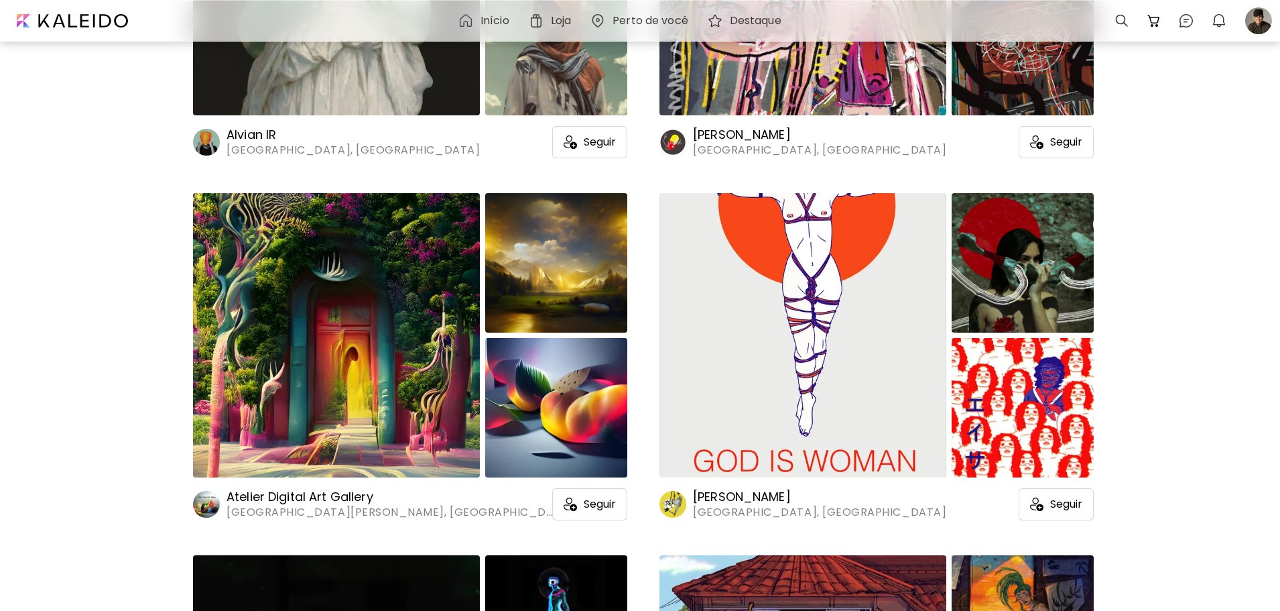
scroll to position [34724, 0]
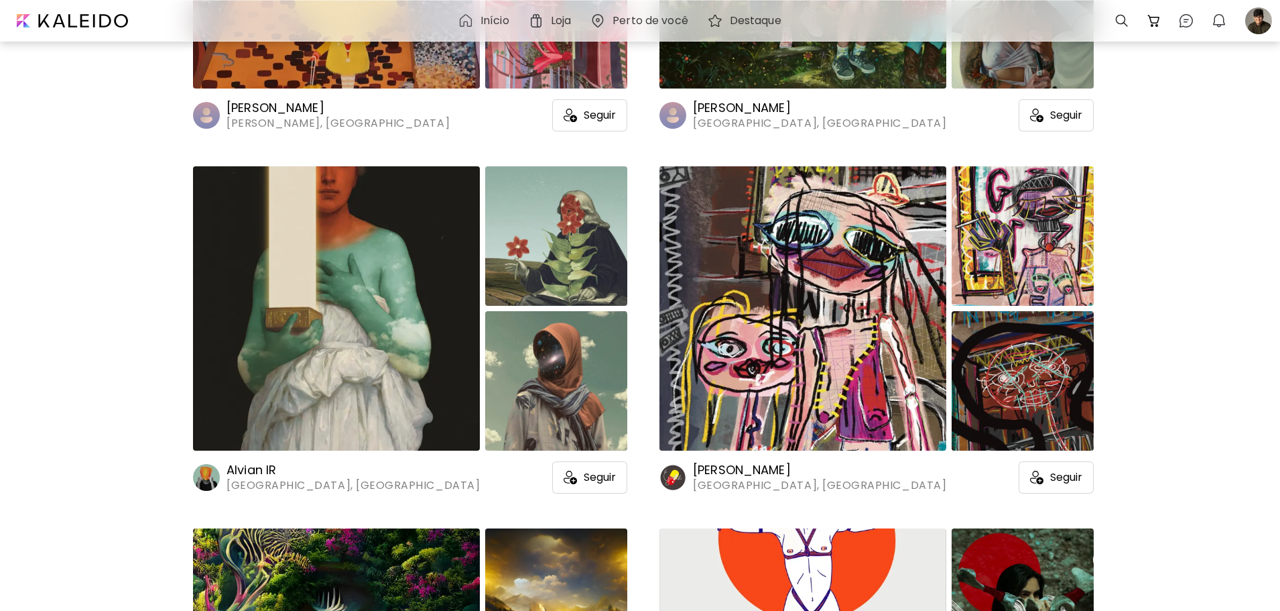
click at [1067, 472] on span "Seguir" at bounding box center [1066, 477] width 32 height 13
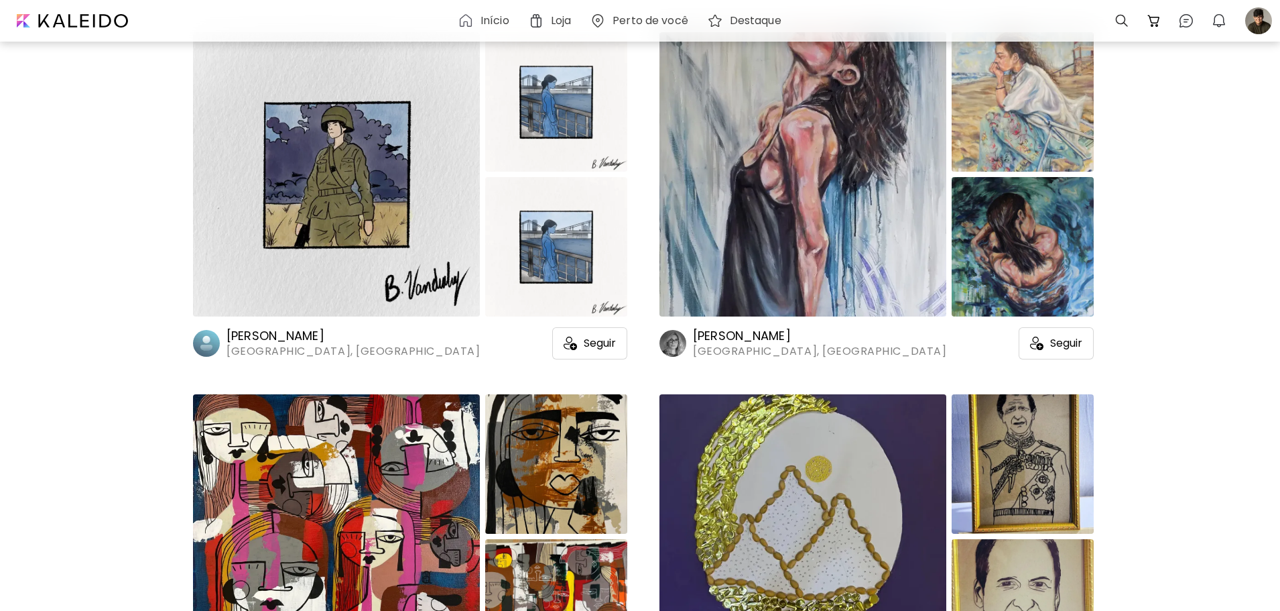
scroll to position [38410, 0]
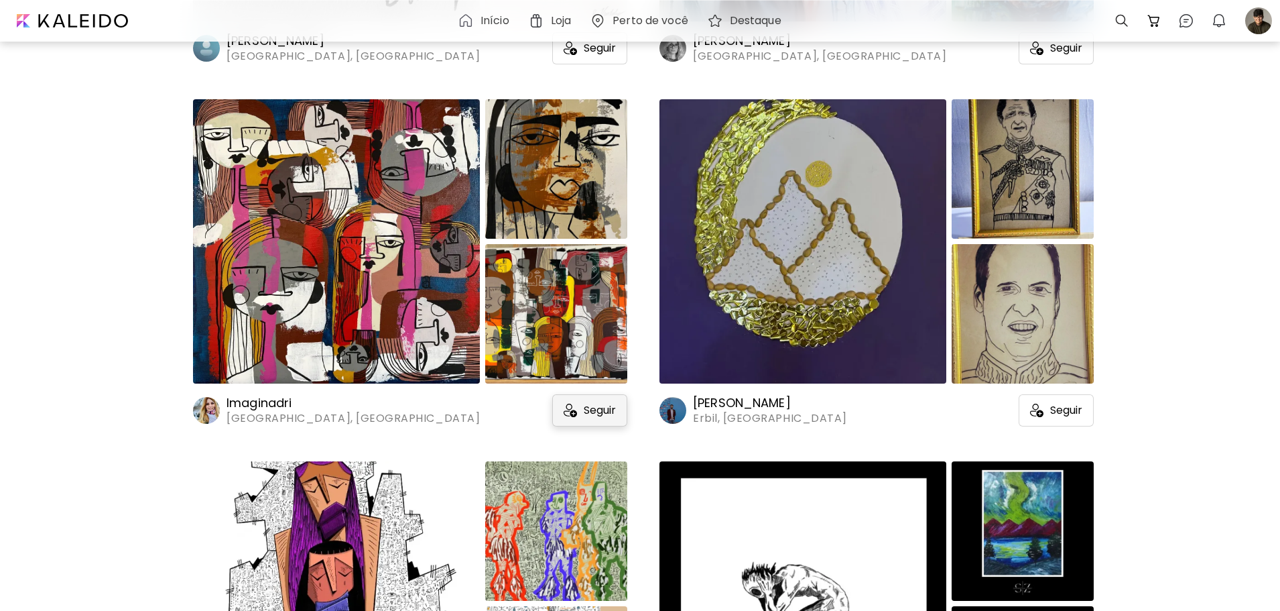
click at [615, 414] on span "Seguir" at bounding box center [600, 410] width 32 height 13
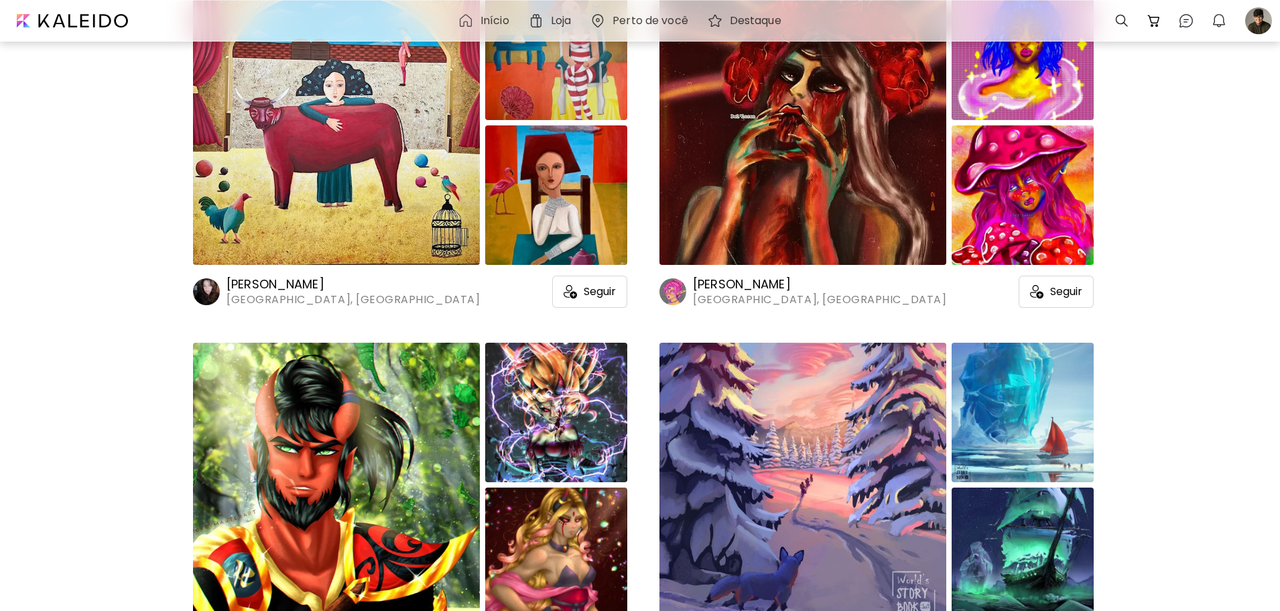
scroll to position [45927, 0]
